Goal: Transaction & Acquisition: Purchase product/service

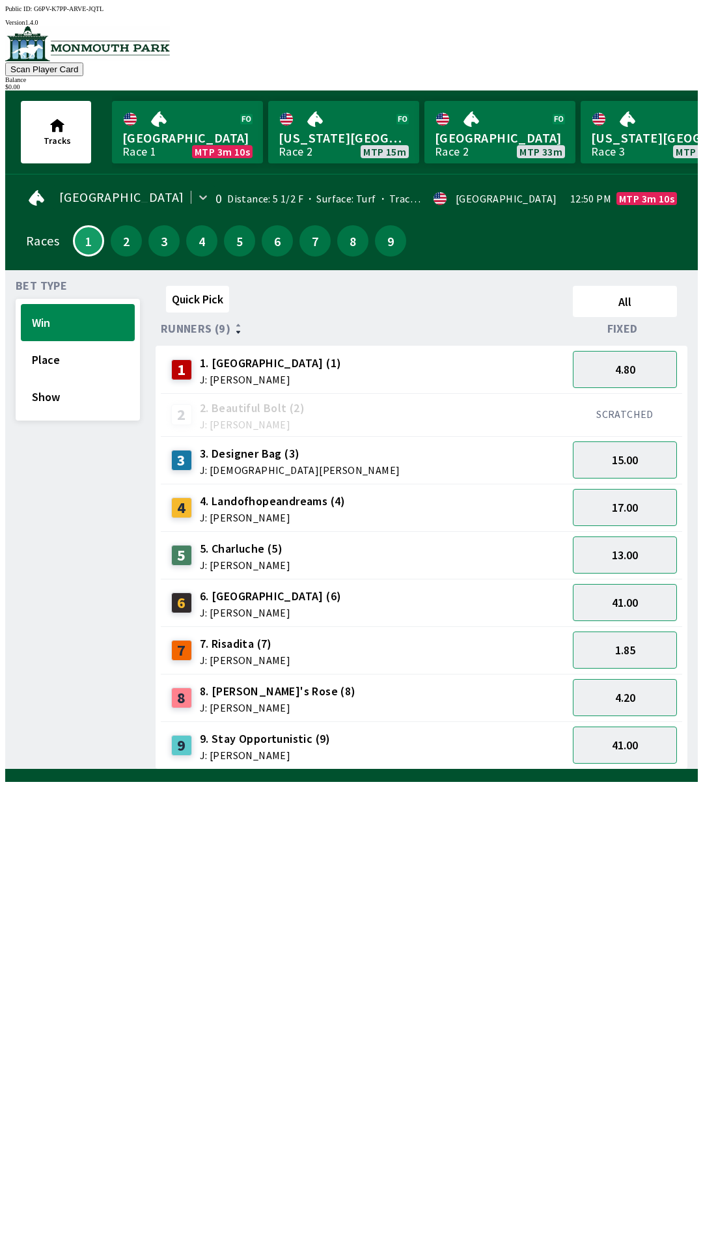
click at [429, 721] on div "9 9. Stay Opportunistic (9) J: [PERSON_NAME]" at bounding box center [364, 745] width 407 height 48
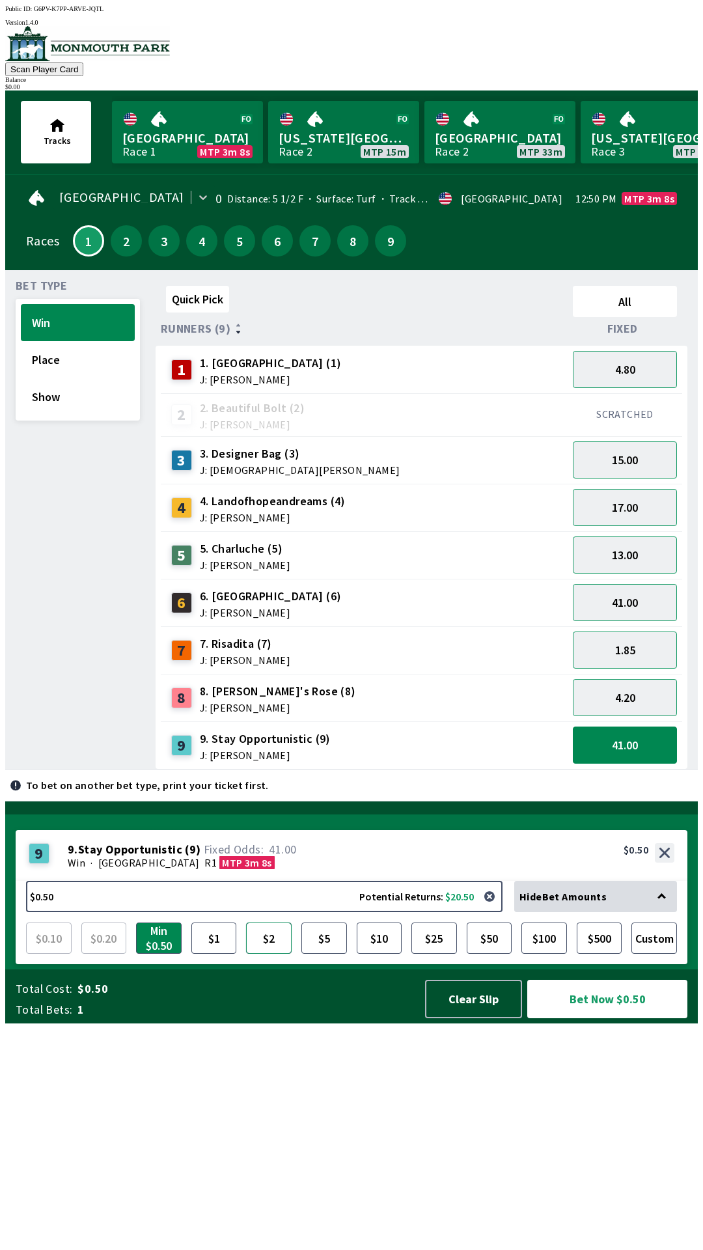
click at [263, 953] on button "$2" at bounding box center [269, 937] width 46 height 31
click at [605, 1018] on button "Bet Now $2.00" at bounding box center [607, 998] width 160 height 38
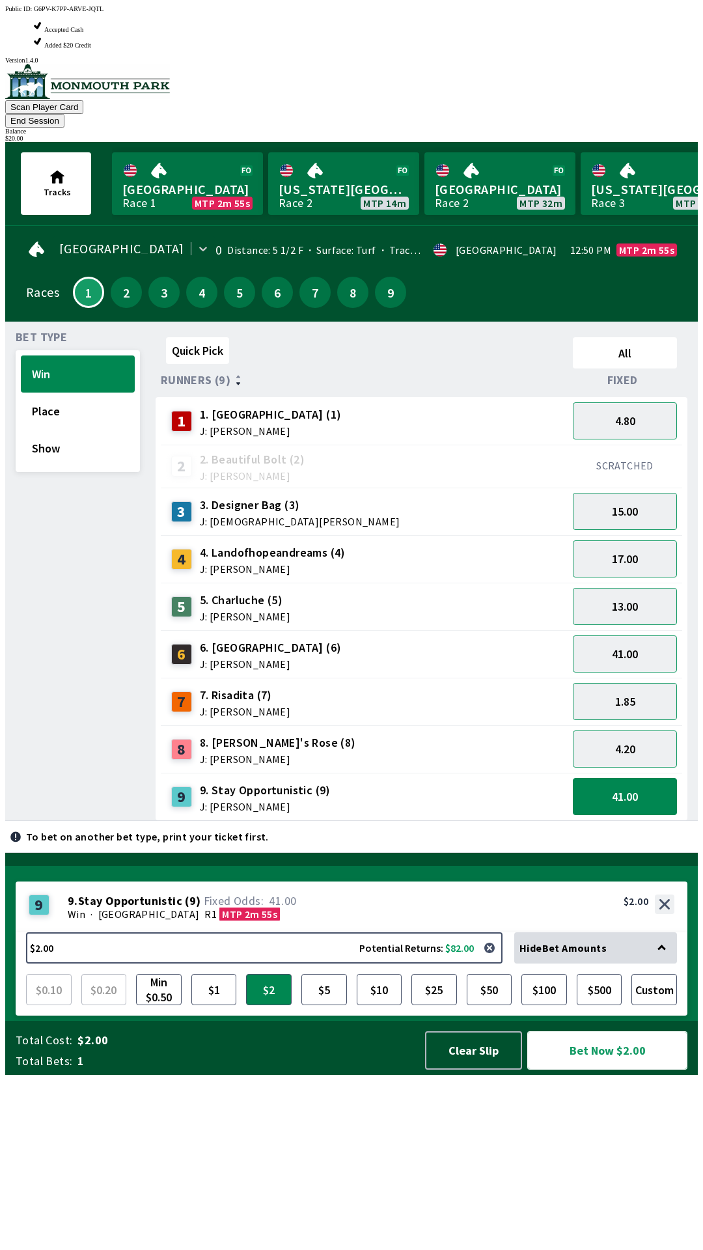
click at [601, 1069] on button "Bet Now $2.00" at bounding box center [607, 1050] width 160 height 38
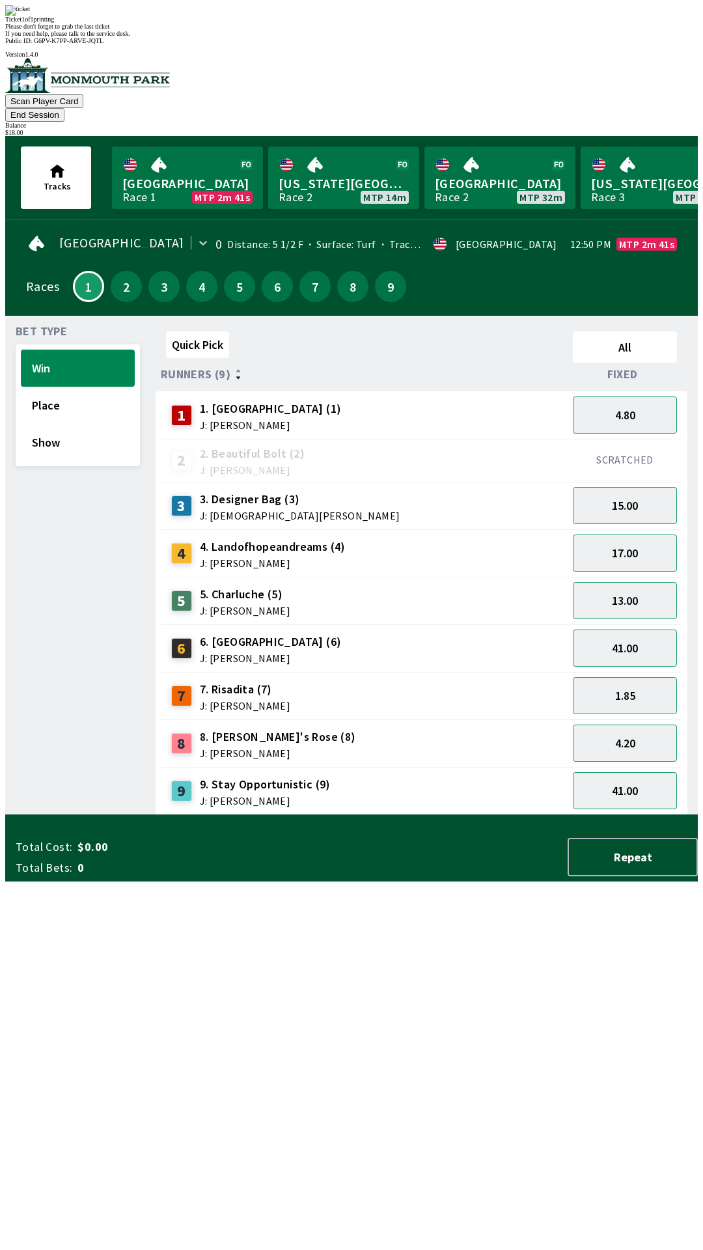
click at [521, 815] on div "Quick Pick All Runners (9) Fixed 1 1. Wudhooh (1) J: [PERSON_NAME] 4.80 2 2. Be…" at bounding box center [427, 570] width 542 height 489
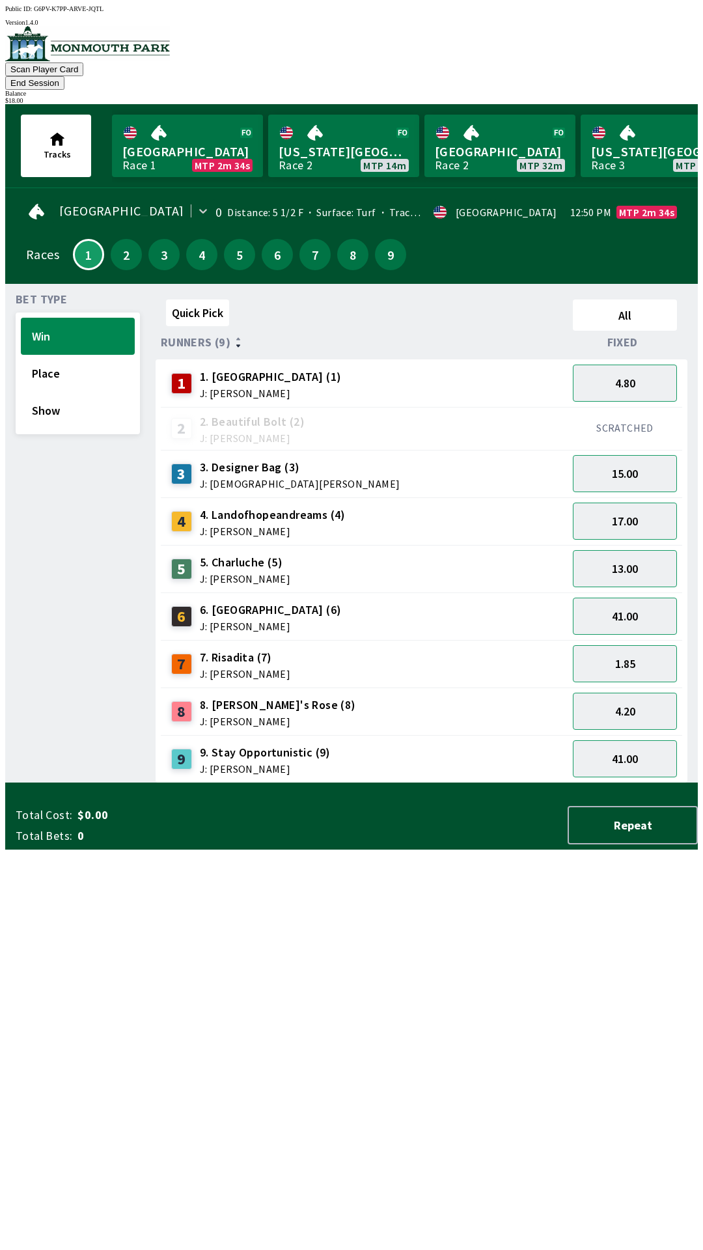
click at [64, 76] on button "End Session" at bounding box center [34, 83] width 59 height 14
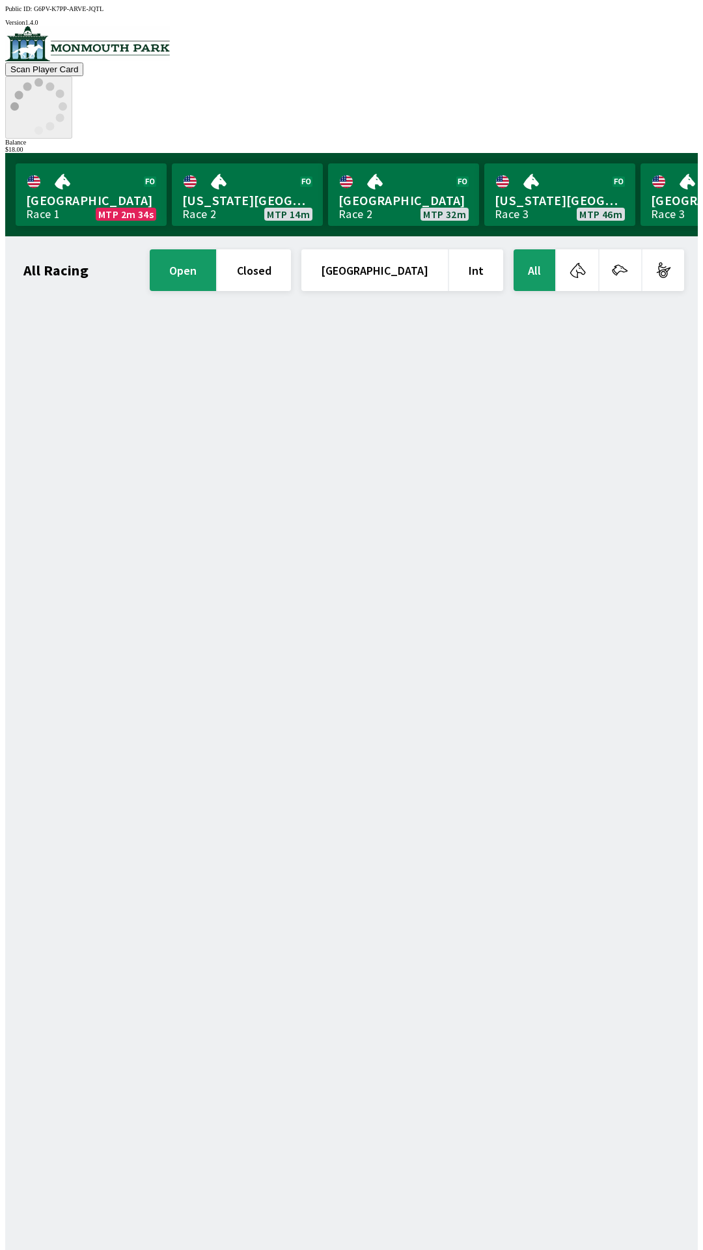
click at [67, 78] on icon at bounding box center [38, 106] width 57 height 57
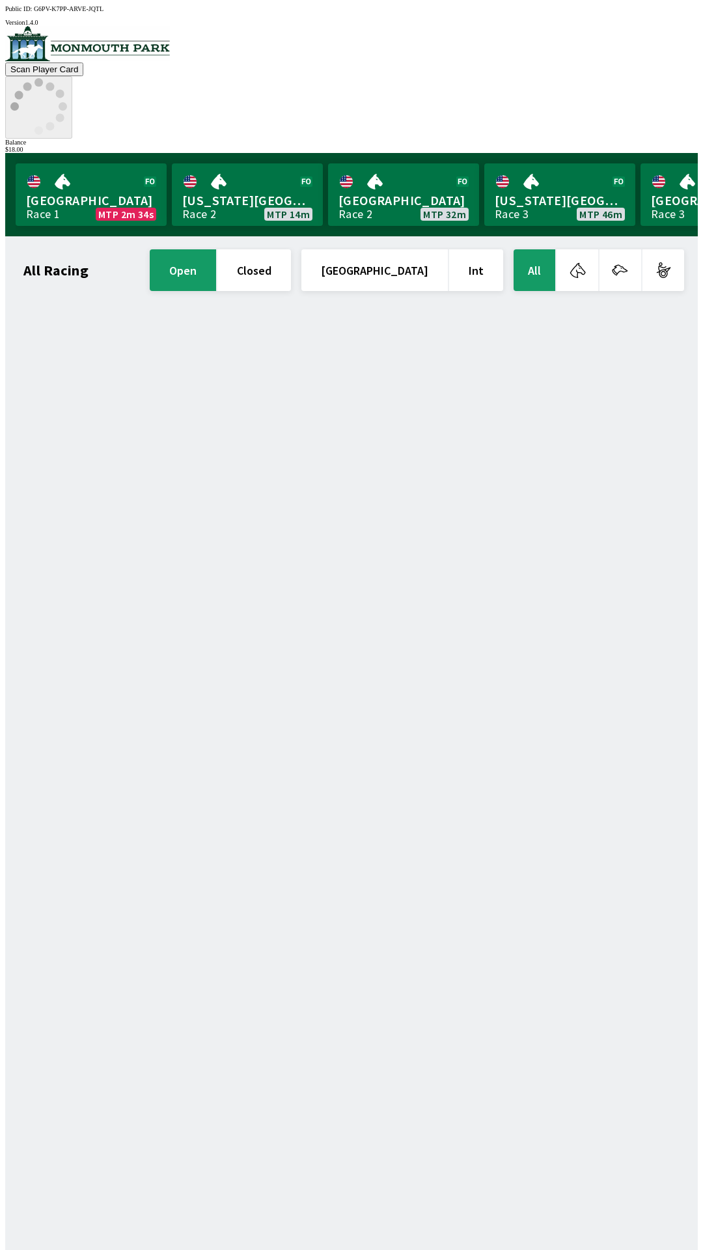
click at [67, 78] on icon at bounding box center [38, 106] width 57 height 57
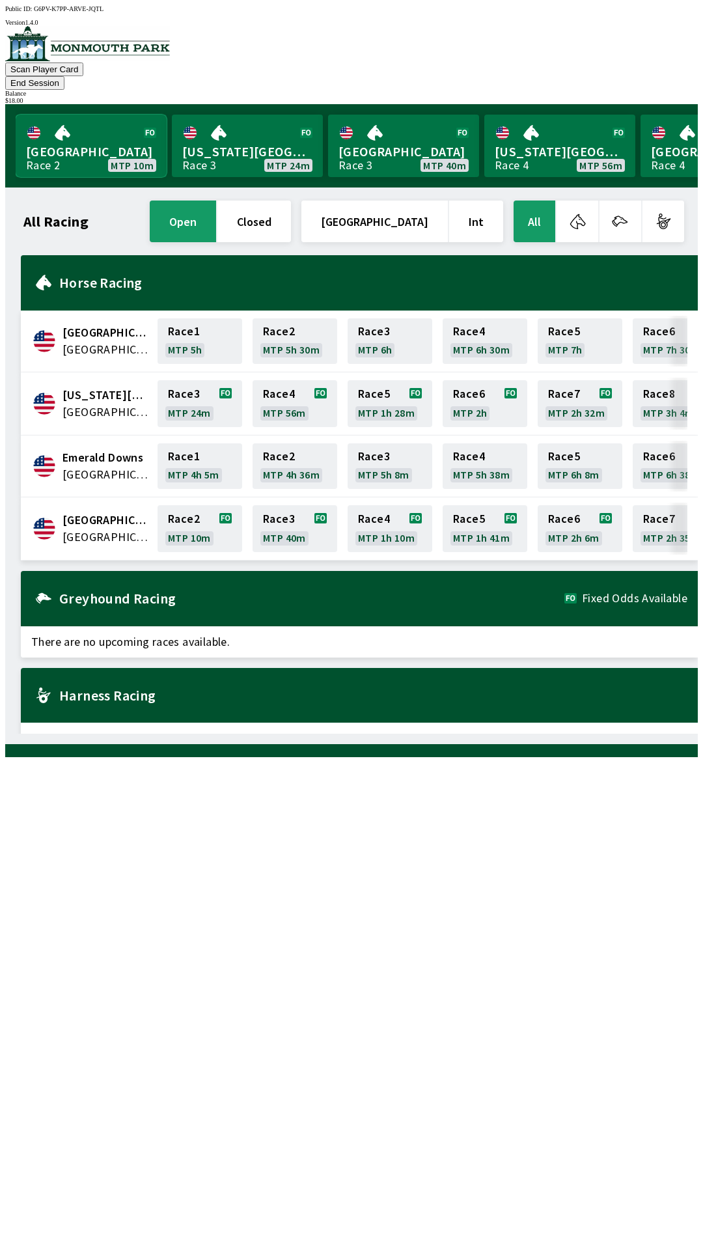
click at [80, 116] on link "[GEOGRAPHIC_DATA] Race 2 MTP 10m" at bounding box center [91, 146] width 151 height 62
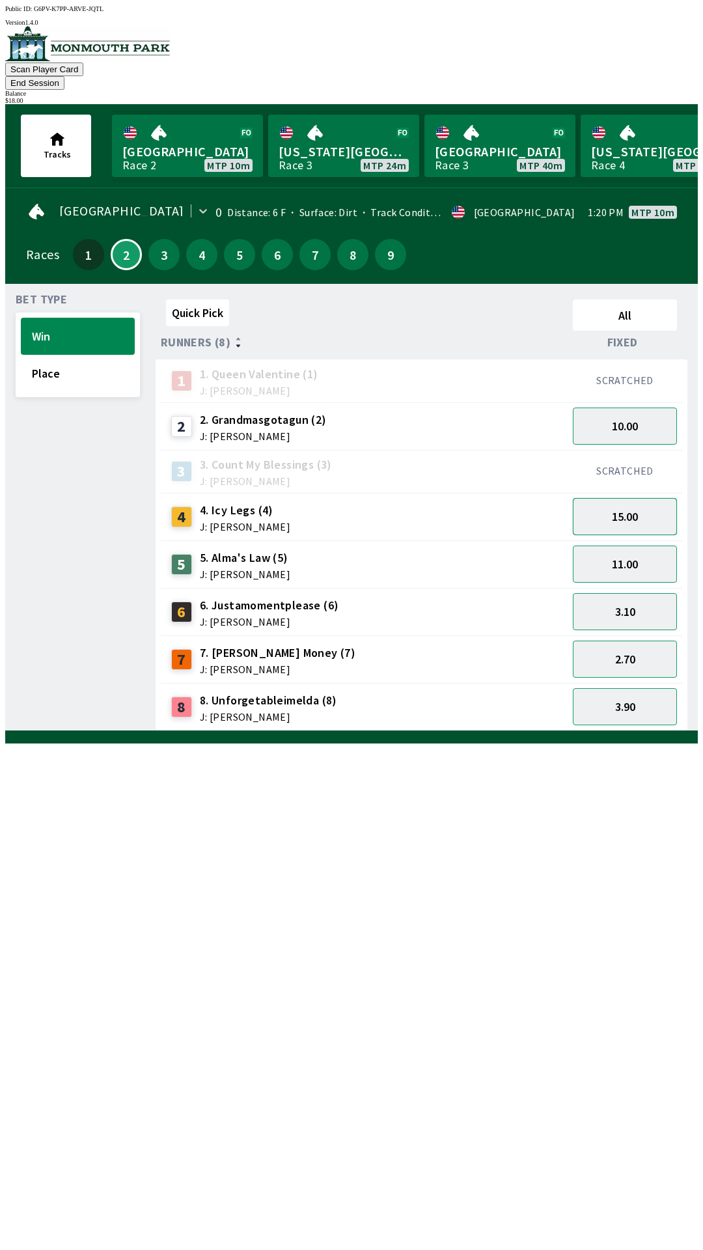
click at [634, 498] on button "15.00" at bounding box center [625, 516] width 104 height 37
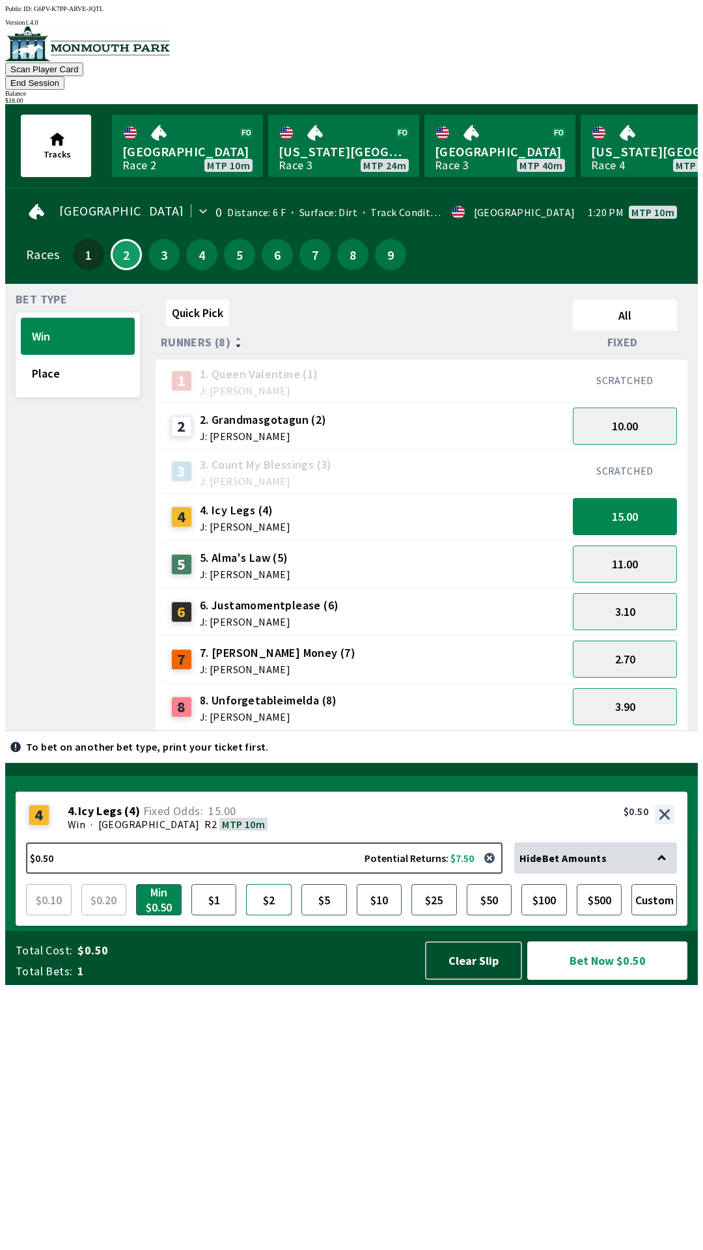
click at [279, 915] on button "$2" at bounding box center [269, 899] width 46 height 31
click at [609, 979] on button "Bet Now $2.00" at bounding box center [607, 960] width 160 height 38
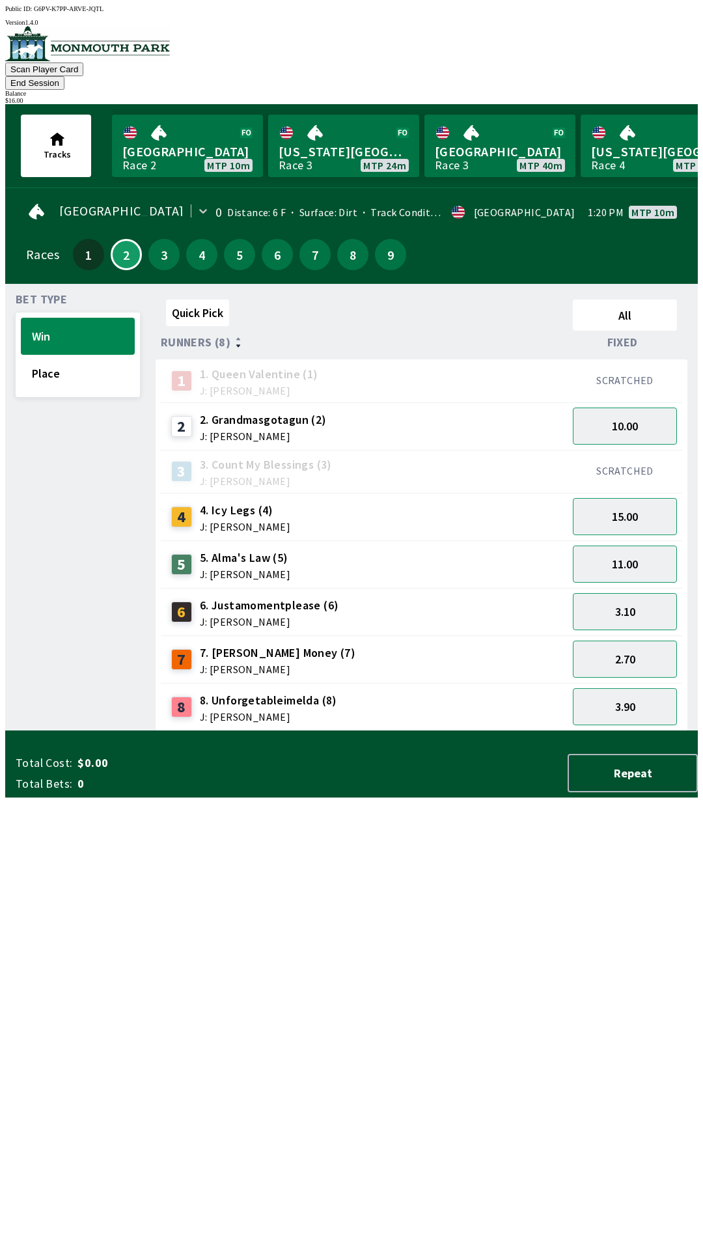
click at [269, 731] on div "Quick Pick All Runners (8) Fixed 1 1. Queen Valentine (1) J: [PERSON_NAME] SCRA…" at bounding box center [427, 512] width 542 height 437
click at [318, 137] on link "[US_STATE] Park Race 3 MTP 24m" at bounding box center [343, 146] width 151 height 62
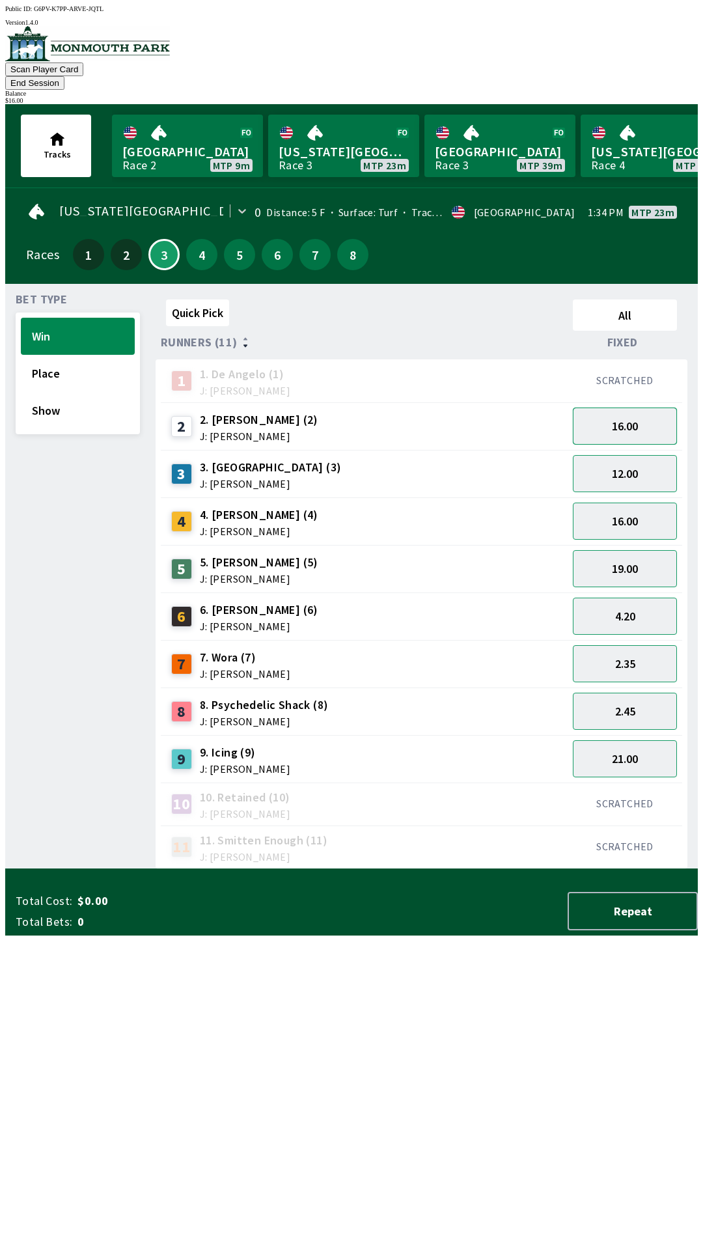
click at [618, 410] on button "16.00" at bounding box center [625, 425] width 104 height 37
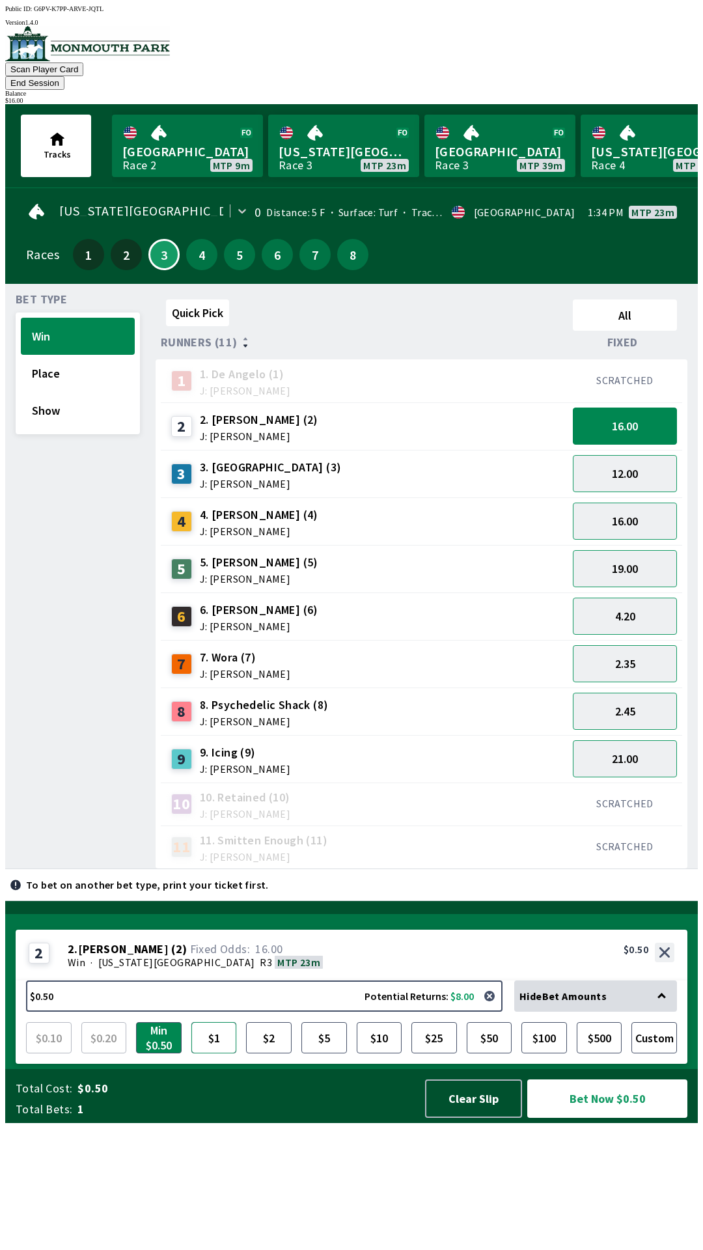
click at [208, 1053] on button "$1" at bounding box center [214, 1037] width 46 height 31
click at [599, 1117] on button "Bet Now $1.00" at bounding box center [607, 1098] width 160 height 38
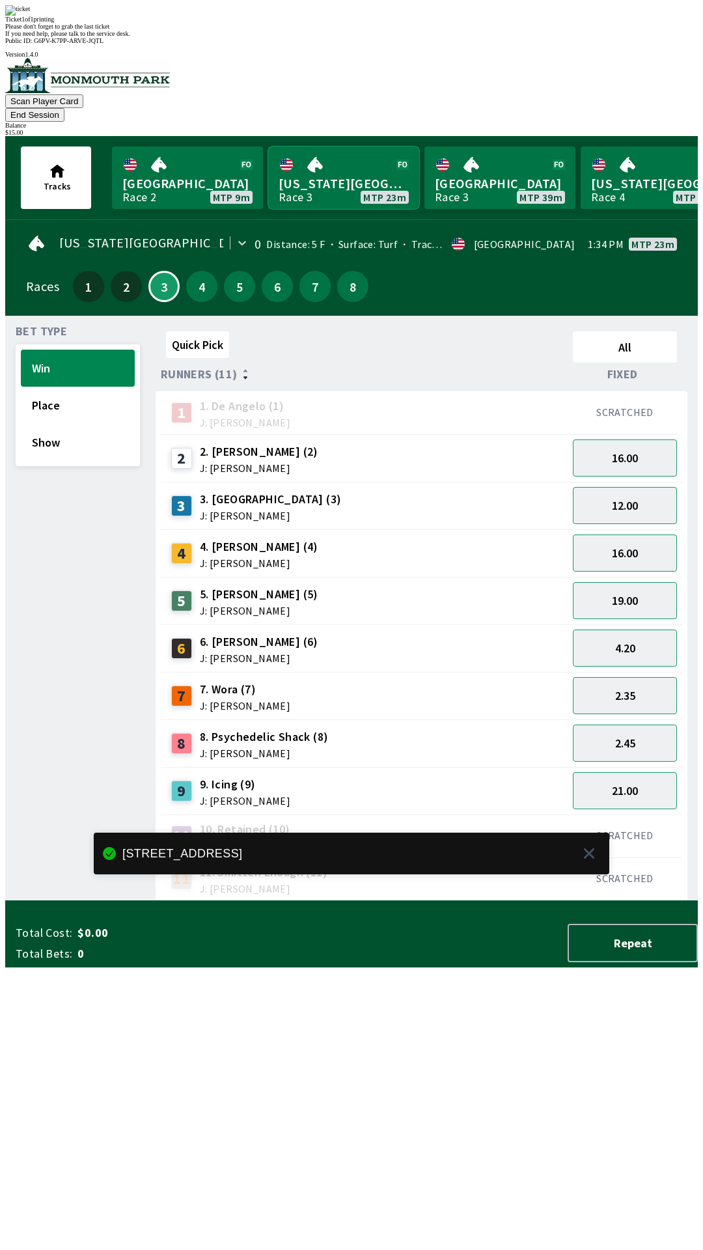
click at [320, 146] on link "[US_STATE] Park Race 3 MTP 23m" at bounding box center [343, 177] width 151 height 62
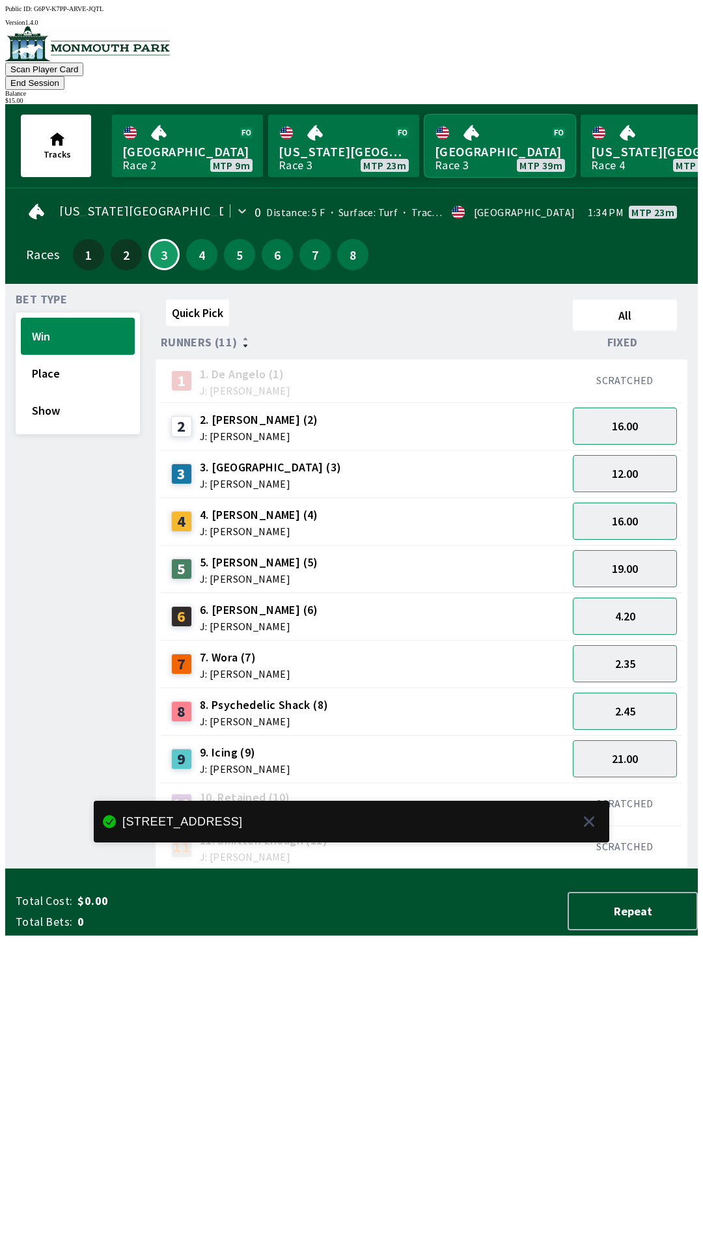
click at [476, 131] on link "Monmouth Park Race 3 MTP 39m" at bounding box center [499, 146] width 151 height 62
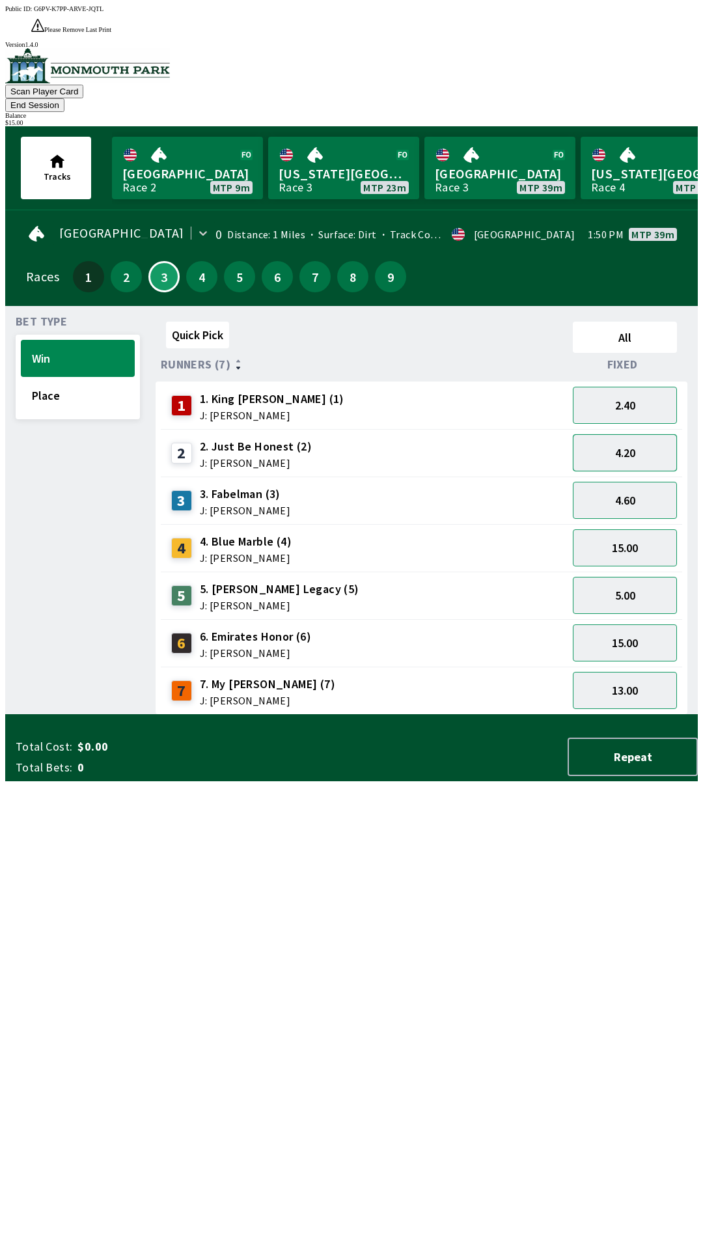
click at [646, 434] on button "4.20" at bounding box center [625, 452] width 104 height 37
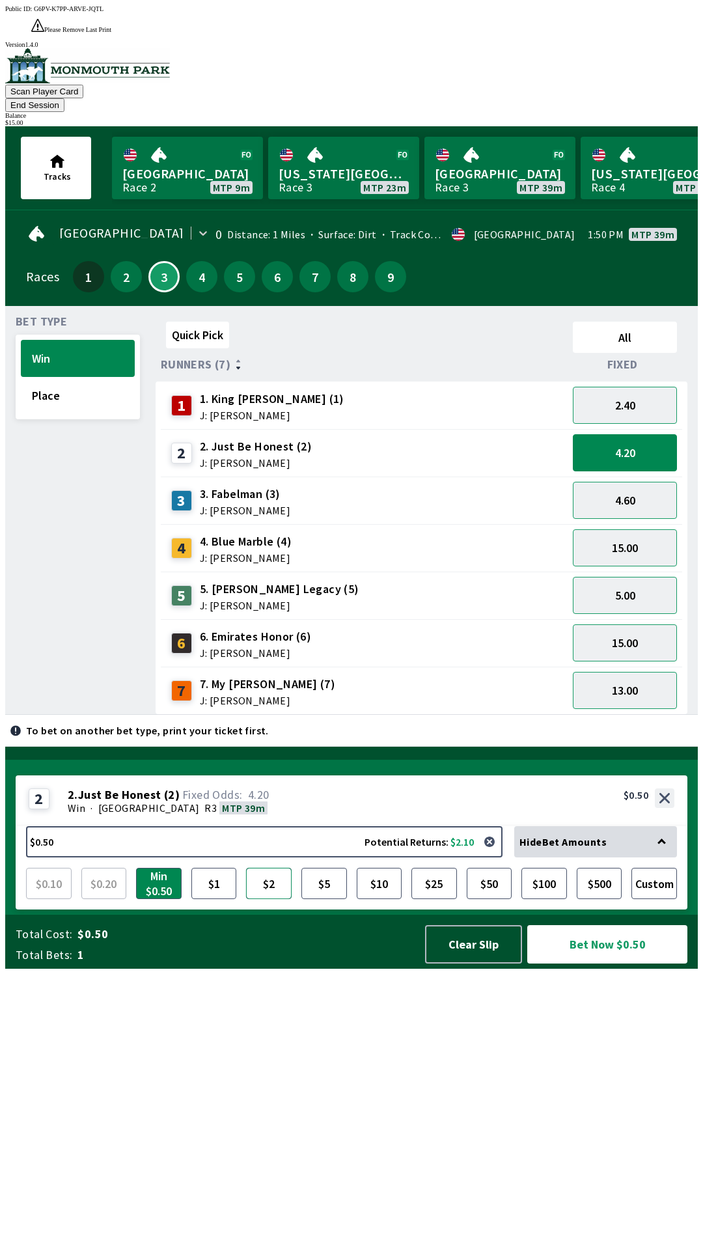
click at [264, 899] on button "$2" at bounding box center [269, 883] width 46 height 31
click at [595, 963] on button "Bet Now $2.00" at bounding box center [607, 944] width 160 height 38
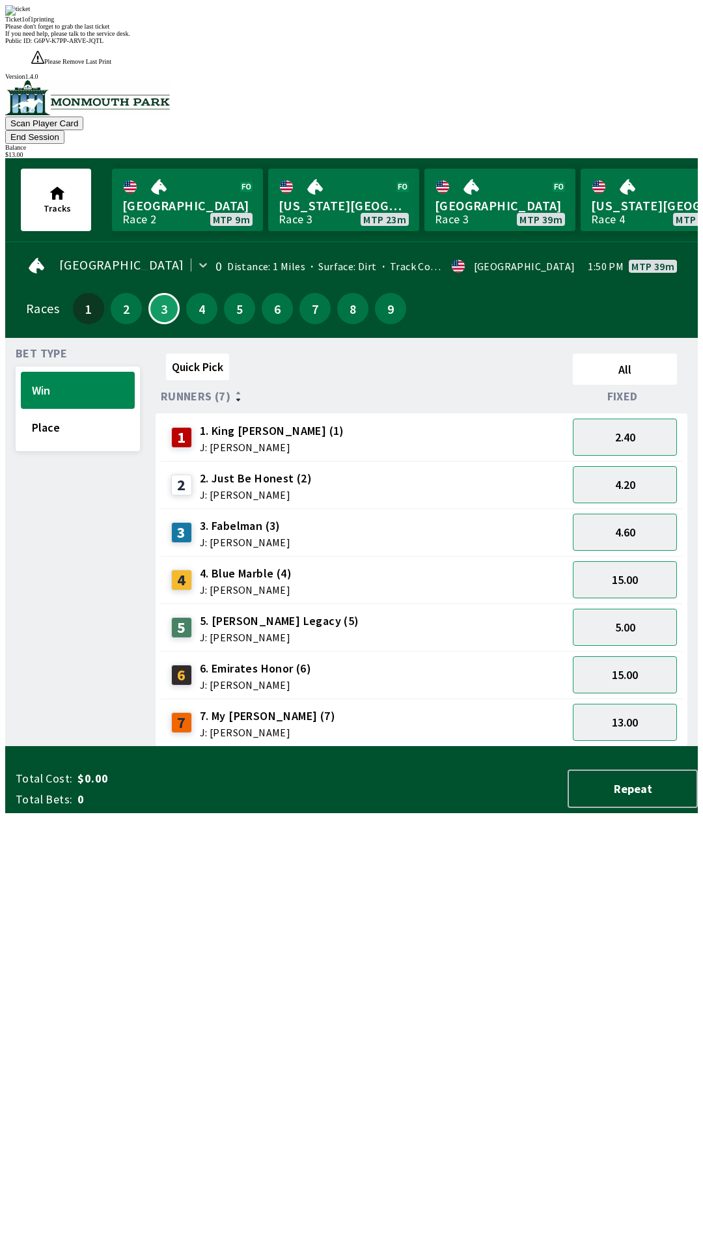
click at [448, 746] on div "Quick Pick All Runners (7) Fixed 1 1. King [PERSON_NAME] (1) J: [PERSON_NAME] 2…" at bounding box center [427, 547] width 542 height 398
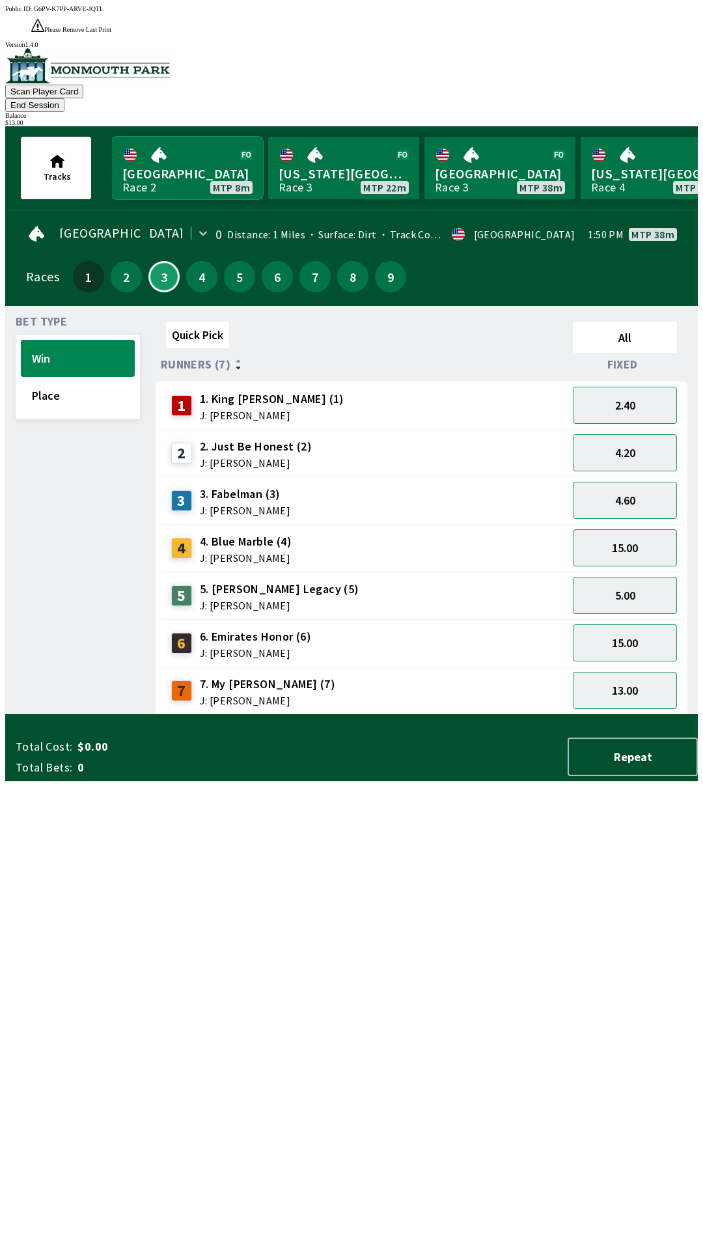
click at [179, 137] on link "[GEOGRAPHIC_DATA] Race 2 MTP 8m" at bounding box center [187, 168] width 151 height 62
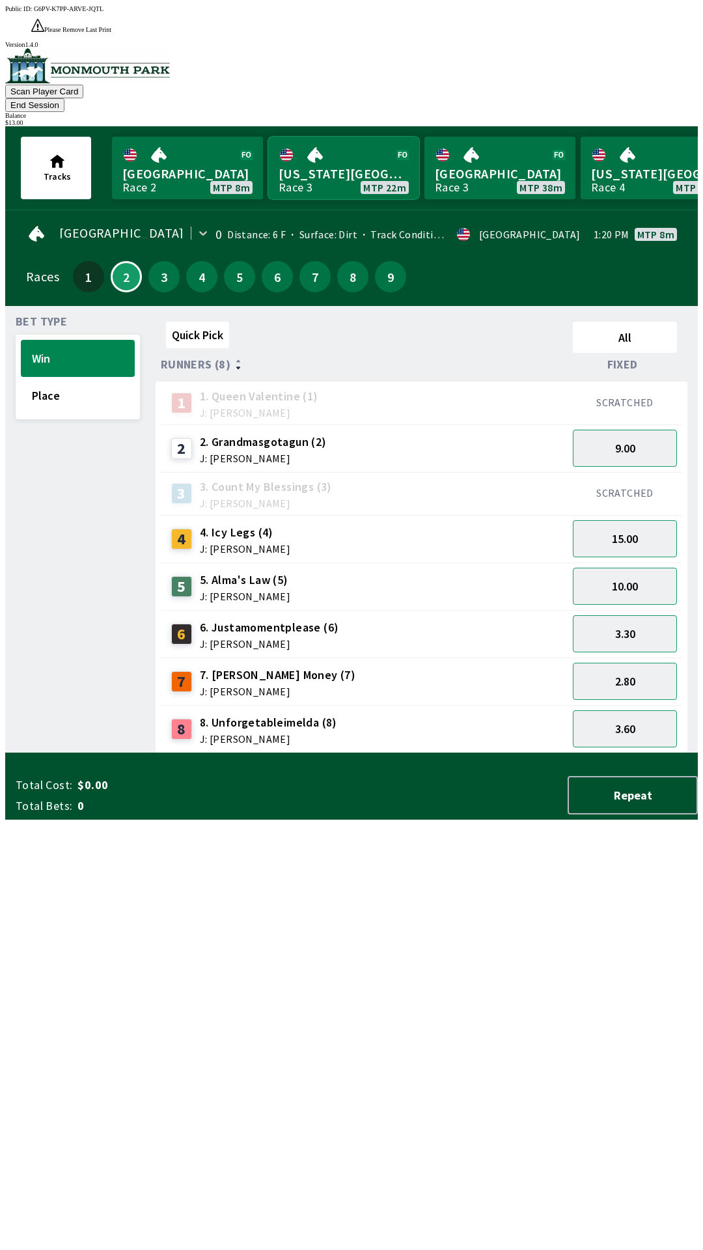
click at [312, 137] on link "[US_STATE] Park Race 3 MTP 22m" at bounding box center [343, 168] width 151 height 62
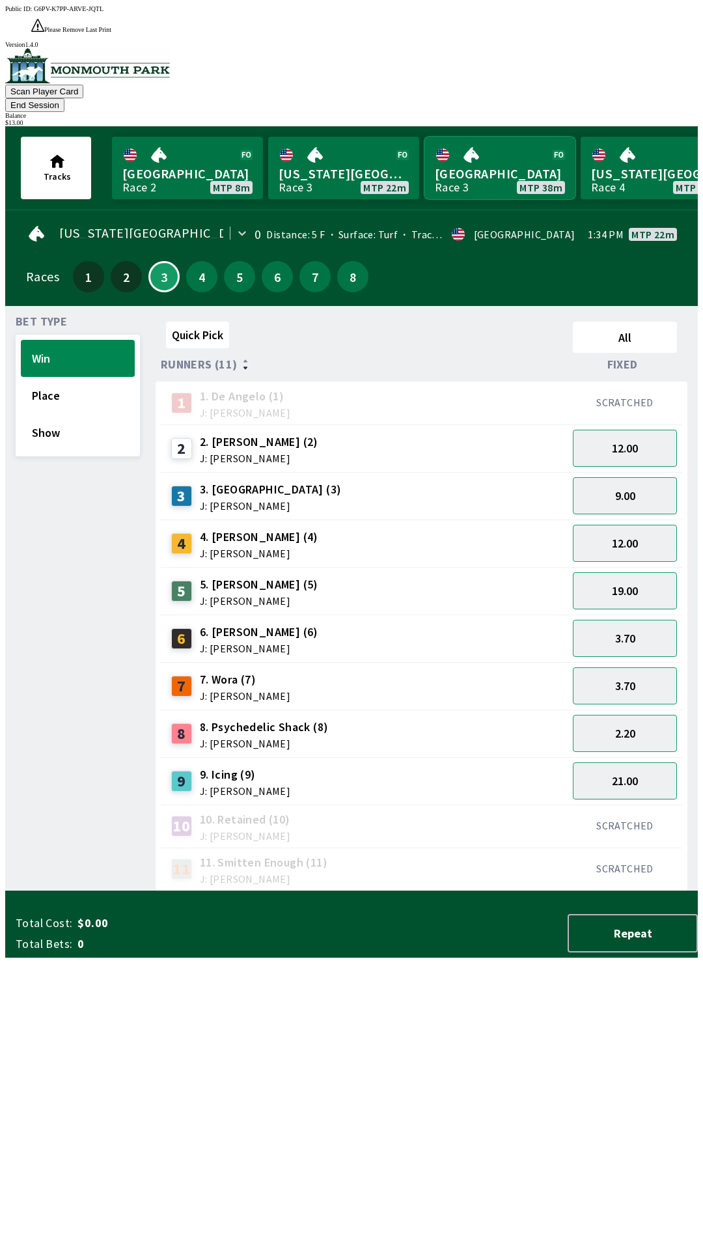
click at [466, 140] on link "[GEOGRAPHIC_DATA] Race 3 MTP 38m" at bounding box center [499, 168] width 151 height 62
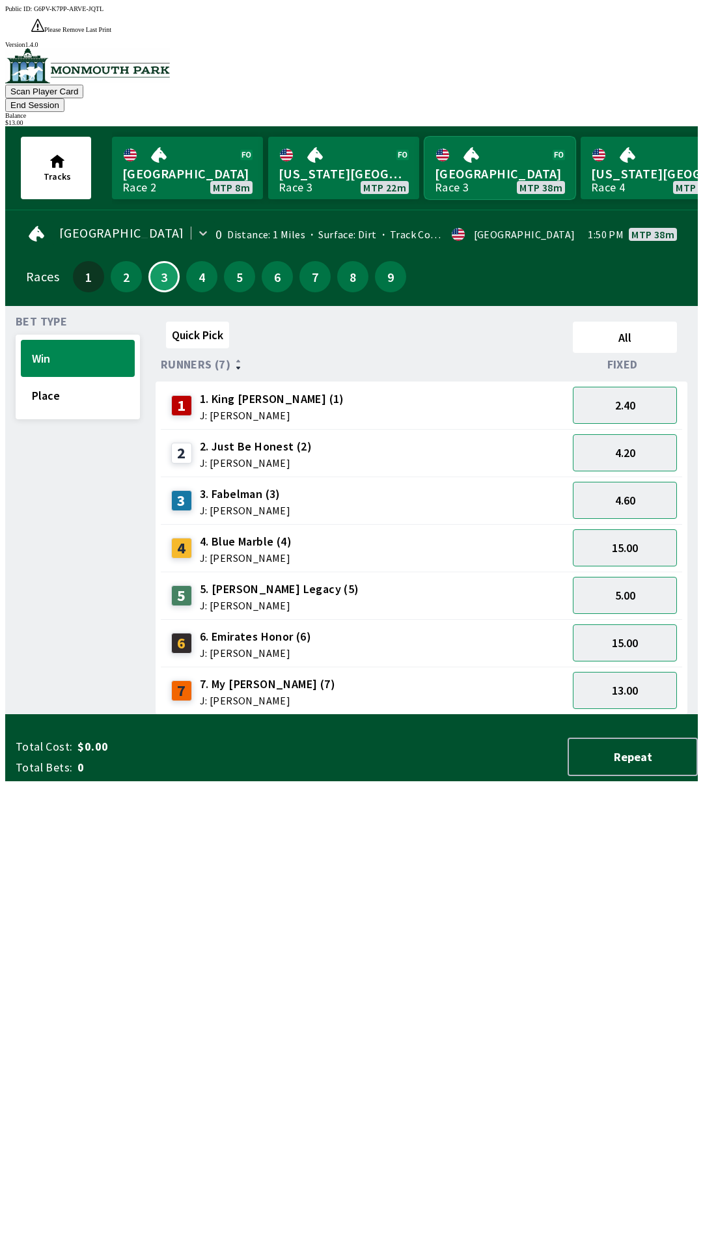
click at [491, 137] on link "[GEOGRAPHIC_DATA] Race 3 MTP 38m" at bounding box center [499, 168] width 151 height 62
click at [515, 148] on link "[GEOGRAPHIC_DATA] Race 3 MTP 38m" at bounding box center [499, 168] width 151 height 62
click at [497, 137] on link "[GEOGRAPHIC_DATA] Race 3 MTP 38m" at bounding box center [499, 168] width 151 height 62
click at [473, 141] on link "[GEOGRAPHIC_DATA] Race 3 MTP 38m" at bounding box center [499, 168] width 151 height 62
click at [640, 434] on button "4.20" at bounding box center [625, 452] width 104 height 37
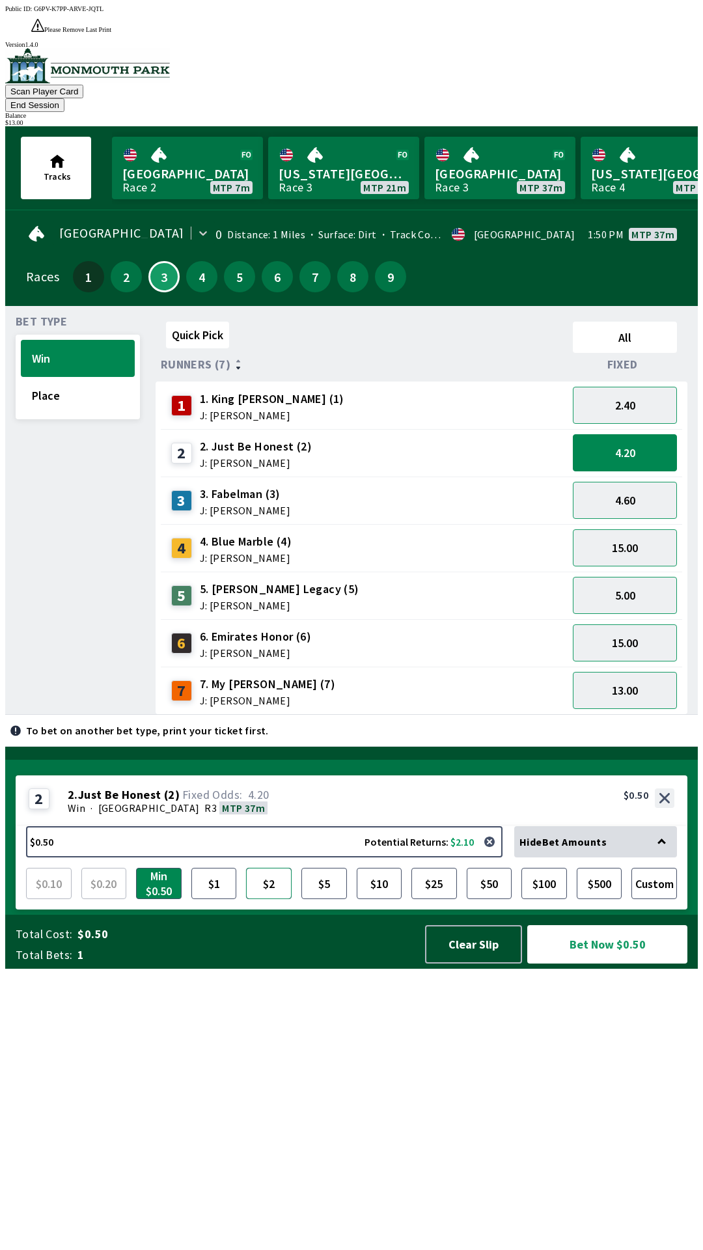
click at [266, 899] on button "$2" at bounding box center [269, 883] width 46 height 31
click at [633, 963] on button "Bet Now $2.00" at bounding box center [607, 944] width 160 height 38
